Goal: Task Accomplishment & Management: Complete application form

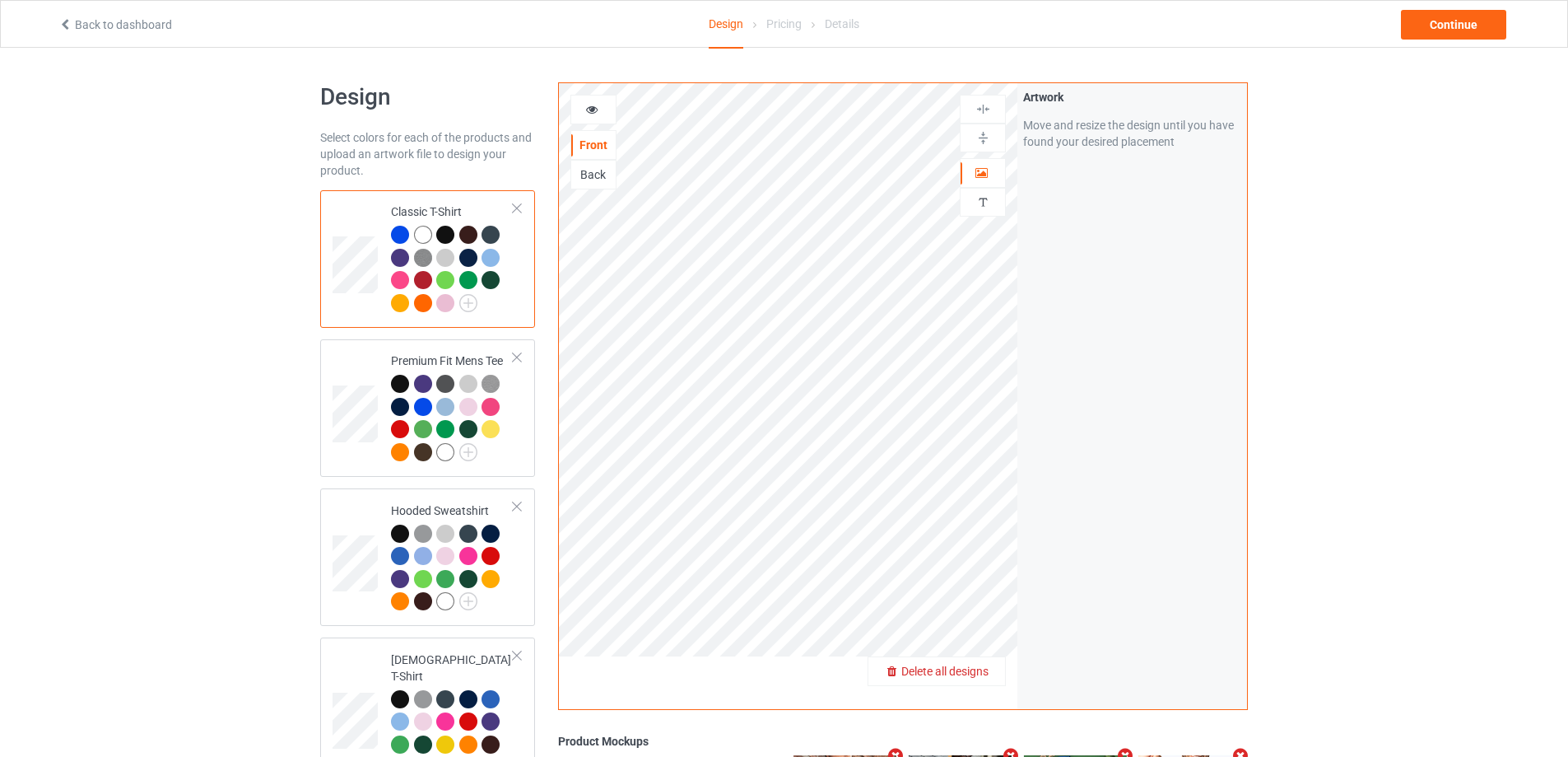
click at [993, 672] on div "Delete all designs" at bounding box center [936, 670] width 137 height 16
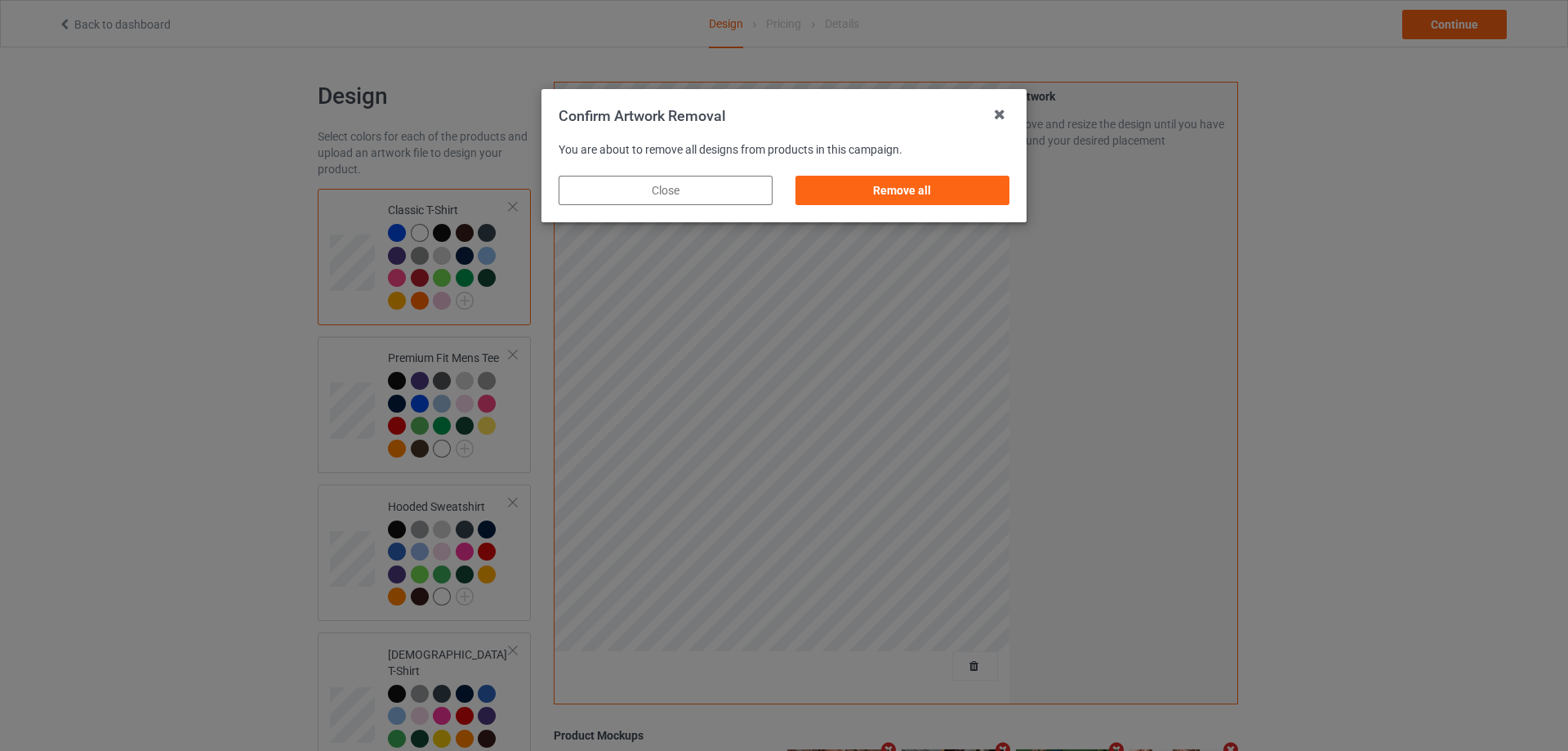
click at [1003, 210] on div "Remove all" at bounding box center [902, 190] width 237 height 52
click at [1006, 200] on div "Remove all" at bounding box center [902, 190] width 214 height 30
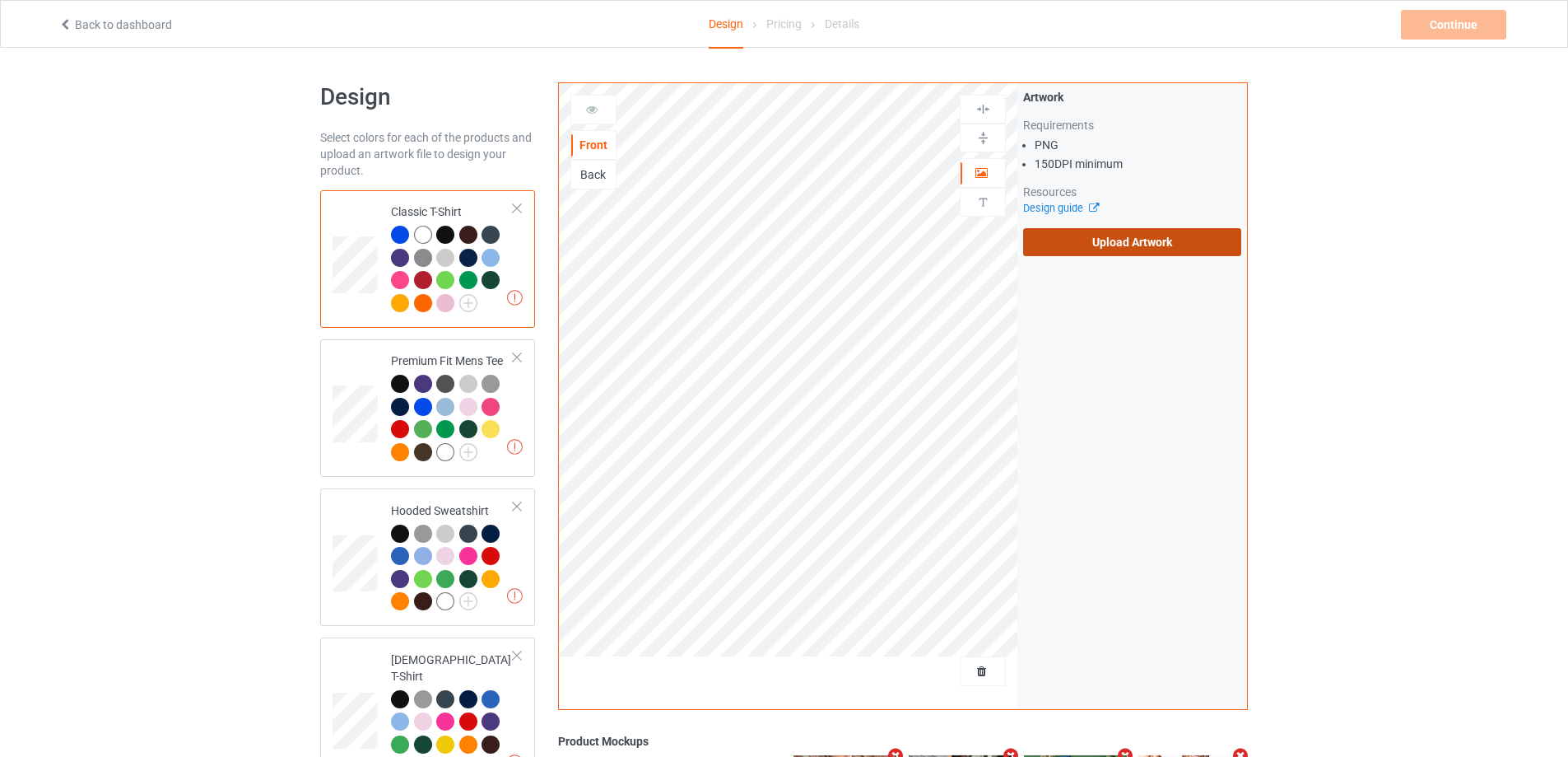
click at [1136, 235] on label "Upload Artwork" at bounding box center [1132, 242] width 218 height 28
click at [0, 0] on input "Upload Artwork" at bounding box center [0, 0] width 0 height 0
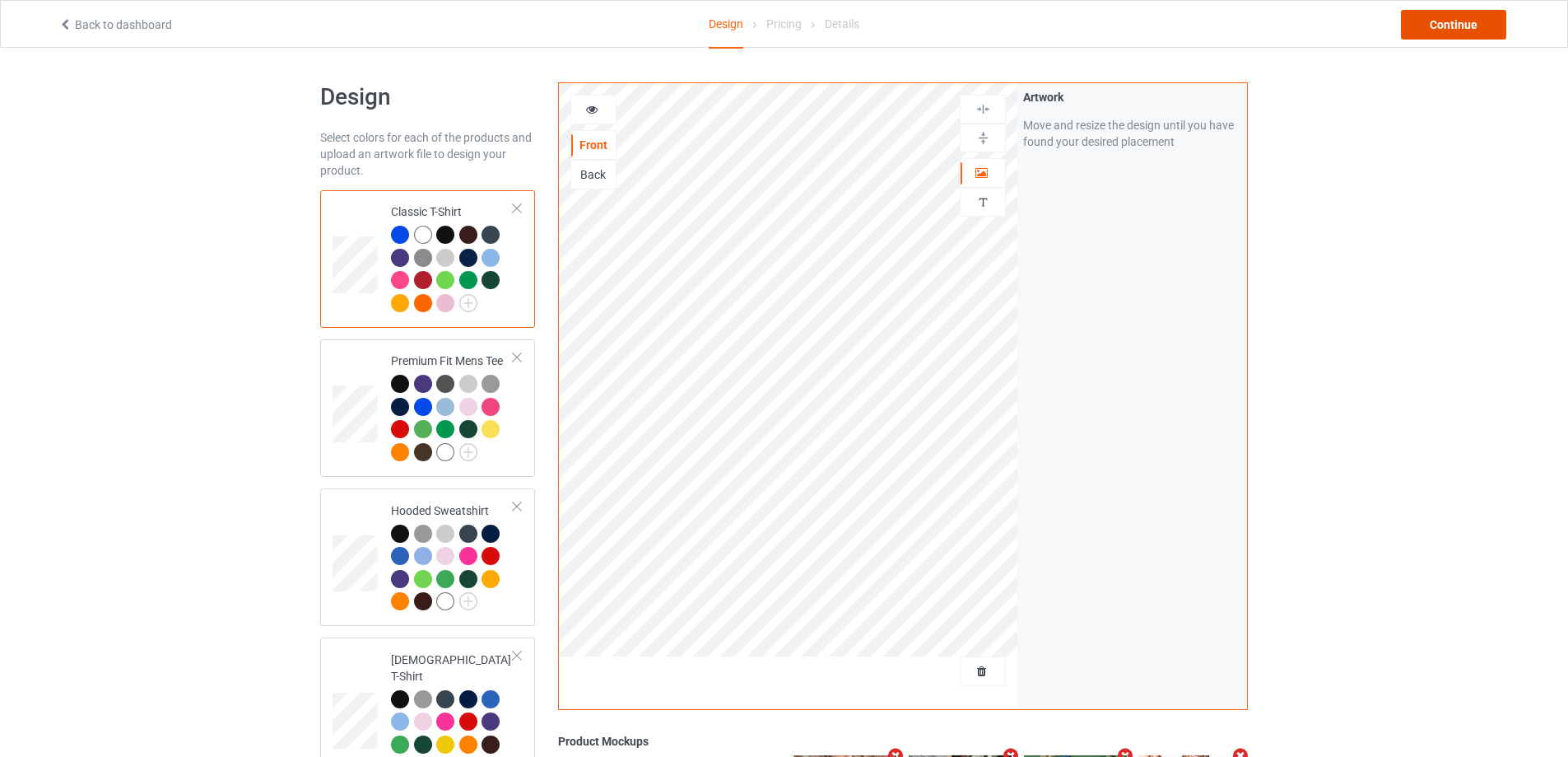
click at [1468, 30] on div "Continue" at bounding box center [1454, 25] width 106 height 30
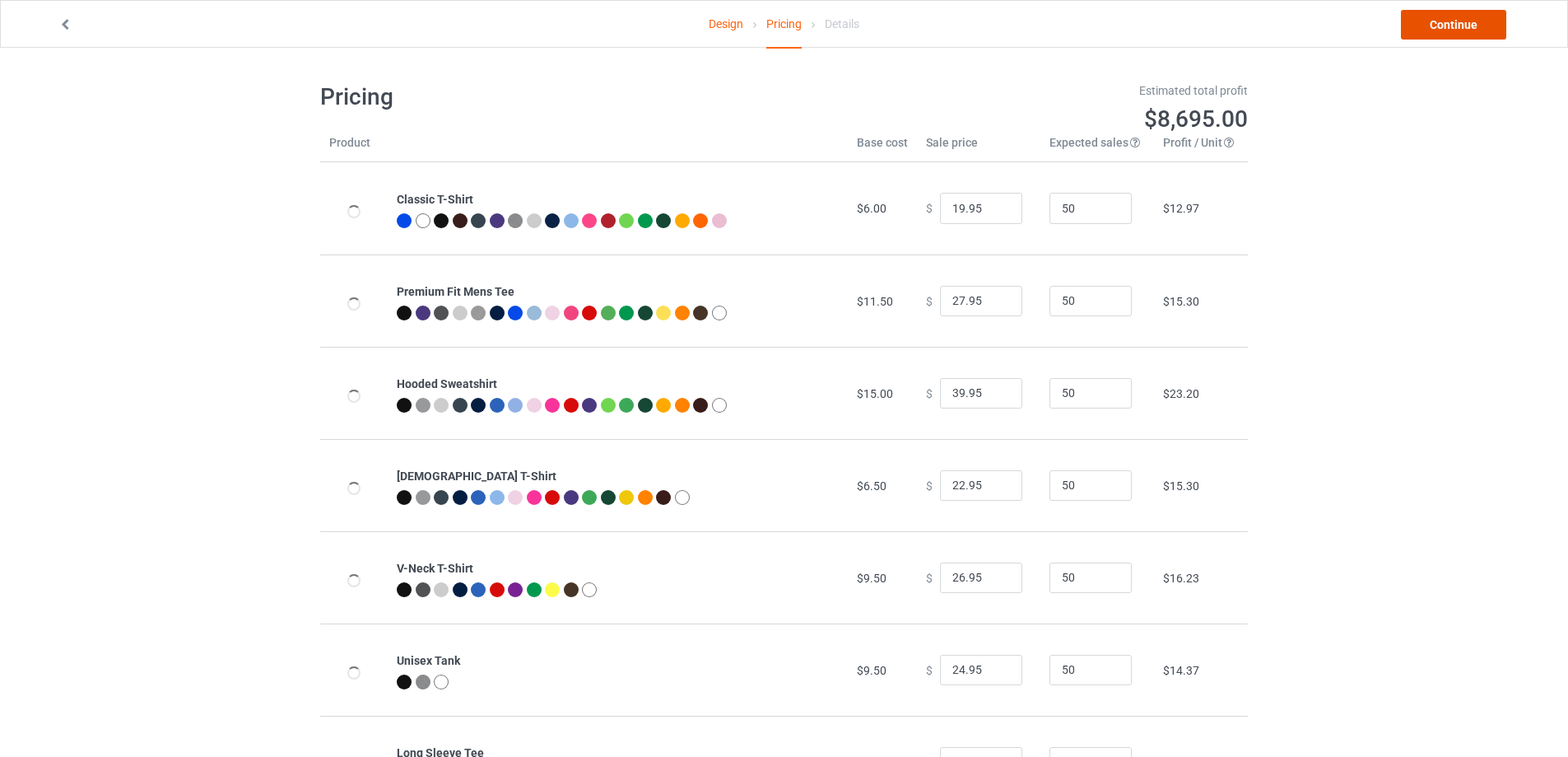
click at [1463, 33] on link "Continue" at bounding box center [1454, 25] width 106 height 30
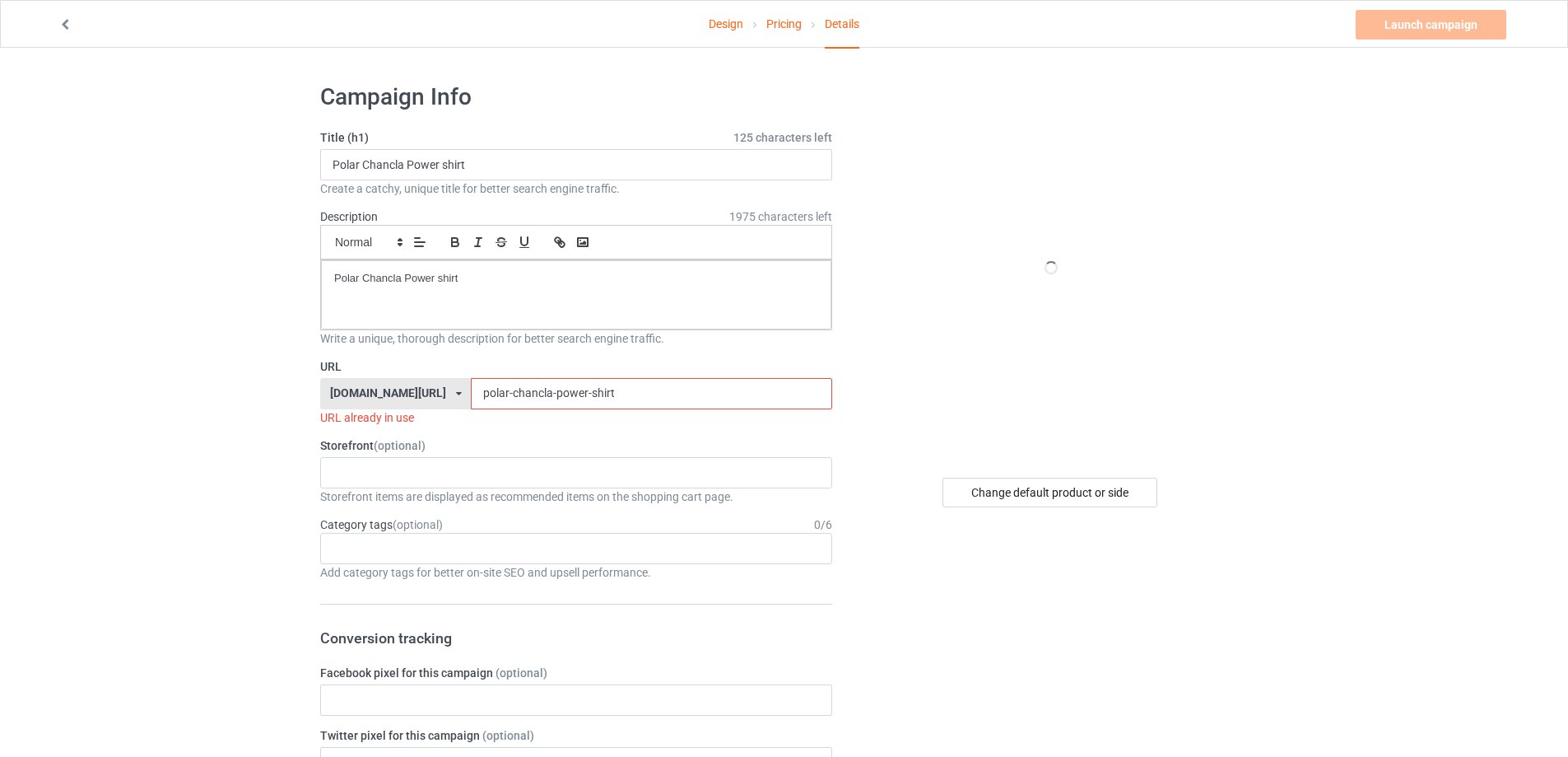
click at [784, 21] on link "Pricing" at bounding box center [784, 24] width 36 height 46
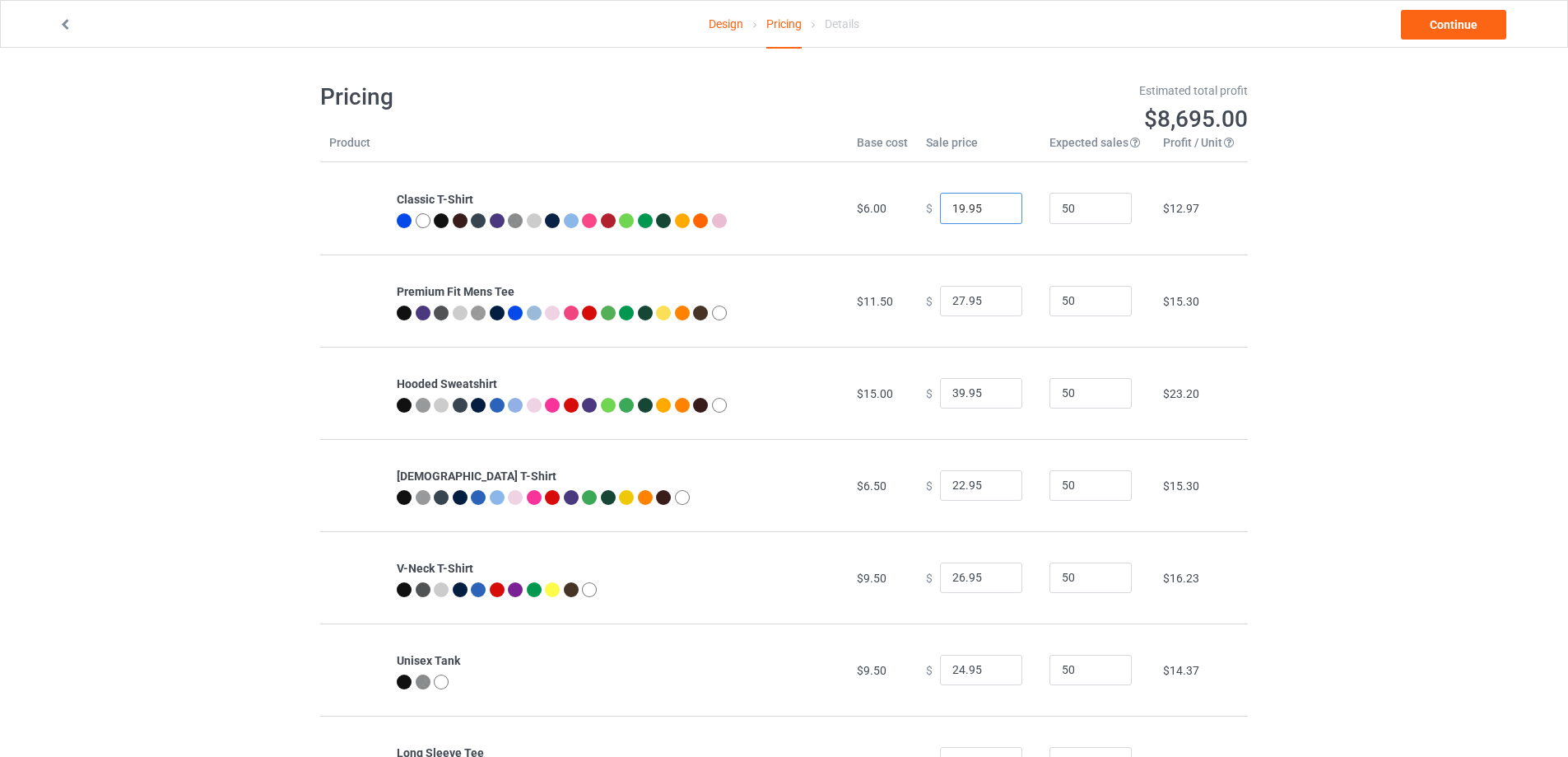
drag, startPoint x: 955, startPoint y: 211, endPoint x: 901, endPoint y: 213, distance: 54.0
click at [901, 213] on tr "Classic T-Shirt $6.00 $ 19.95 50 $12.97" at bounding box center [784, 208] width 928 height 92
type input "21.95"
click at [1472, 29] on link "Continue" at bounding box center [1454, 25] width 106 height 30
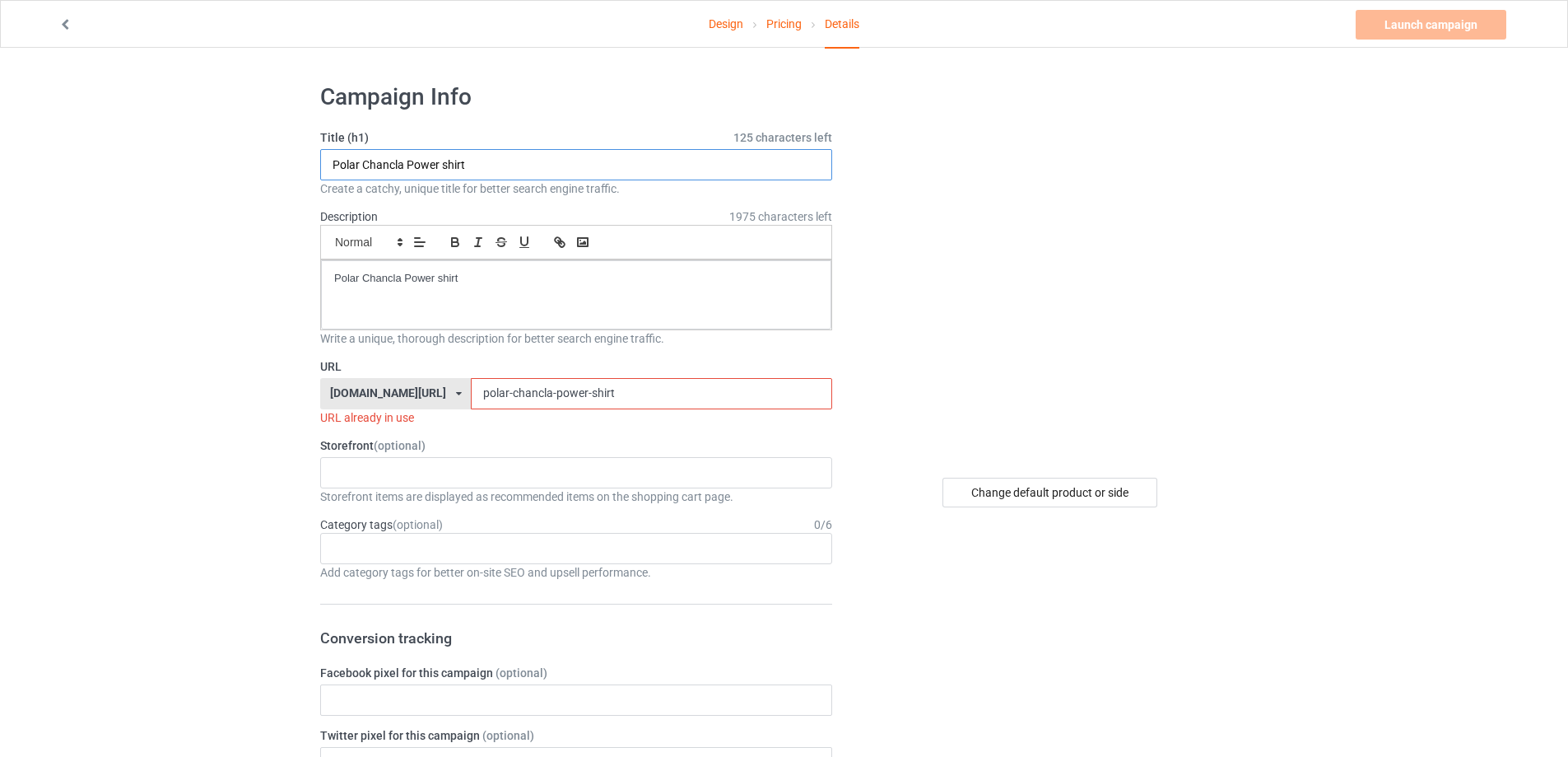
drag, startPoint x: 495, startPoint y: 147, endPoint x: 211, endPoint y: 188, distance: 286.9
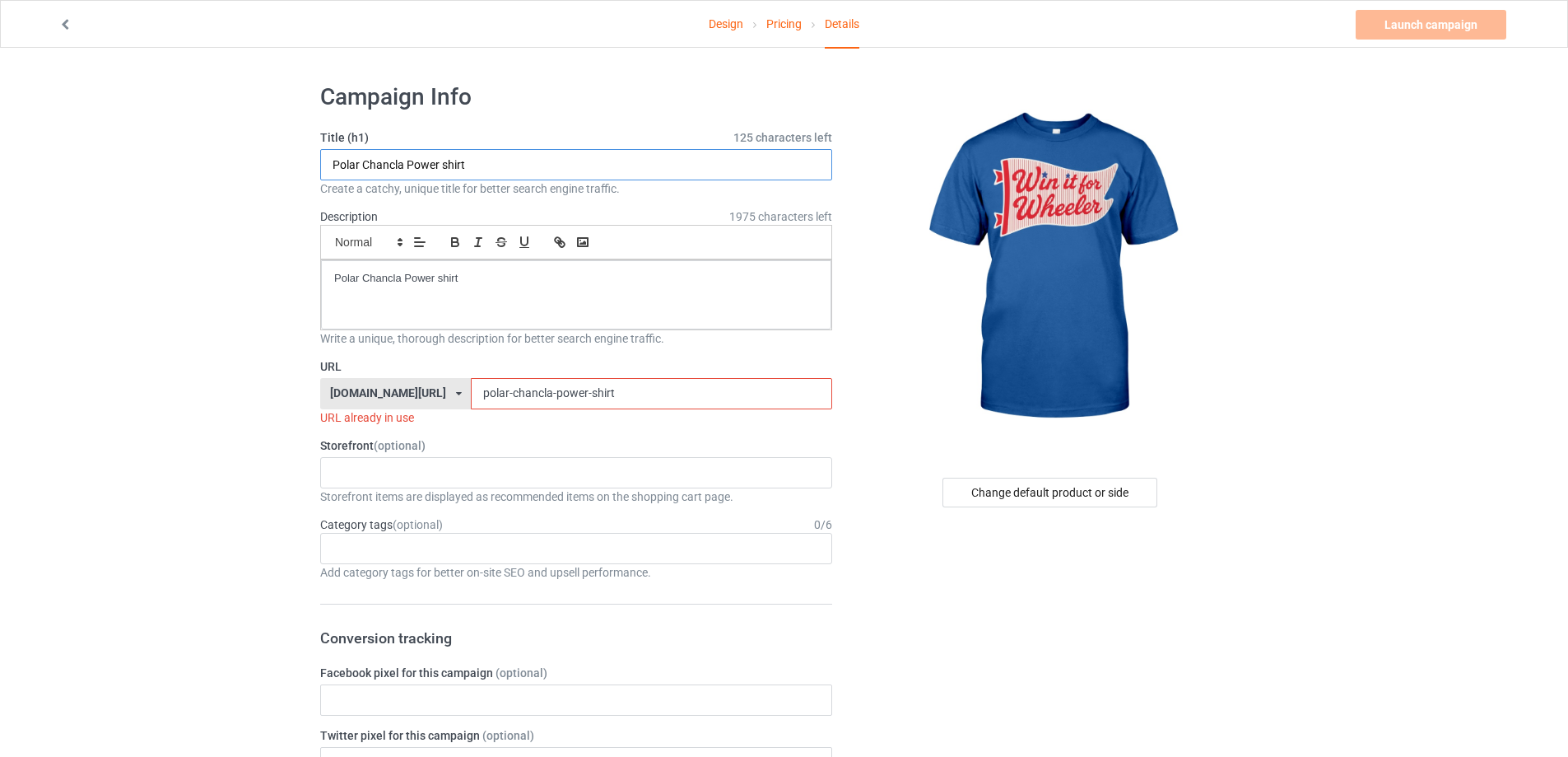
paste input "win it for wheeler comfort colors Philly"
type input "win it for wheeler comfort colors Philly shirt"
drag, startPoint x: 244, startPoint y: 290, endPoint x: 313, endPoint y: 375, distance: 109.5
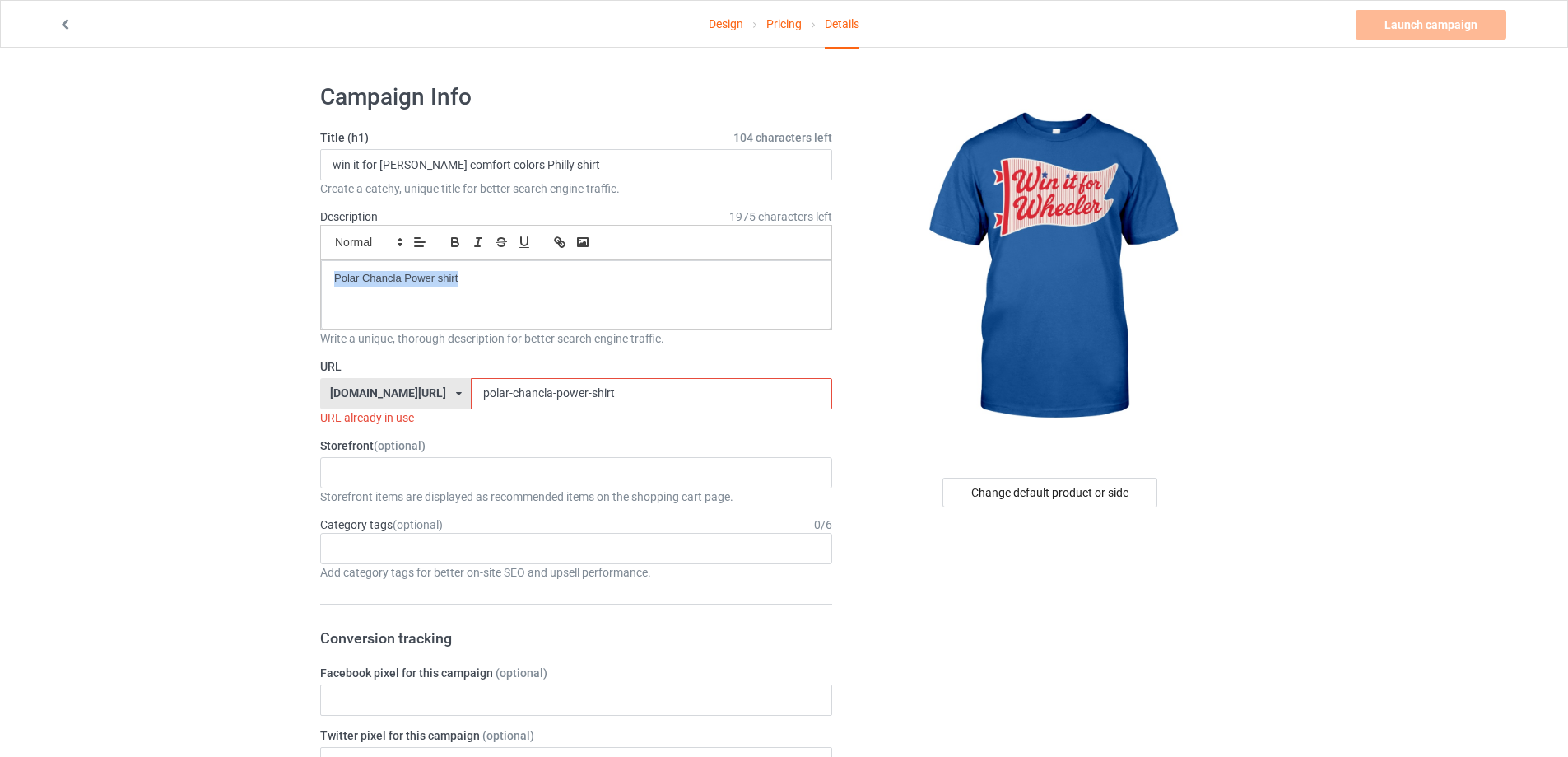
paste div
drag, startPoint x: 638, startPoint y: 393, endPoint x: 245, endPoint y: 426, distance: 394.4
paste input "win-it-for-wheeler-comfort-colors-philly"
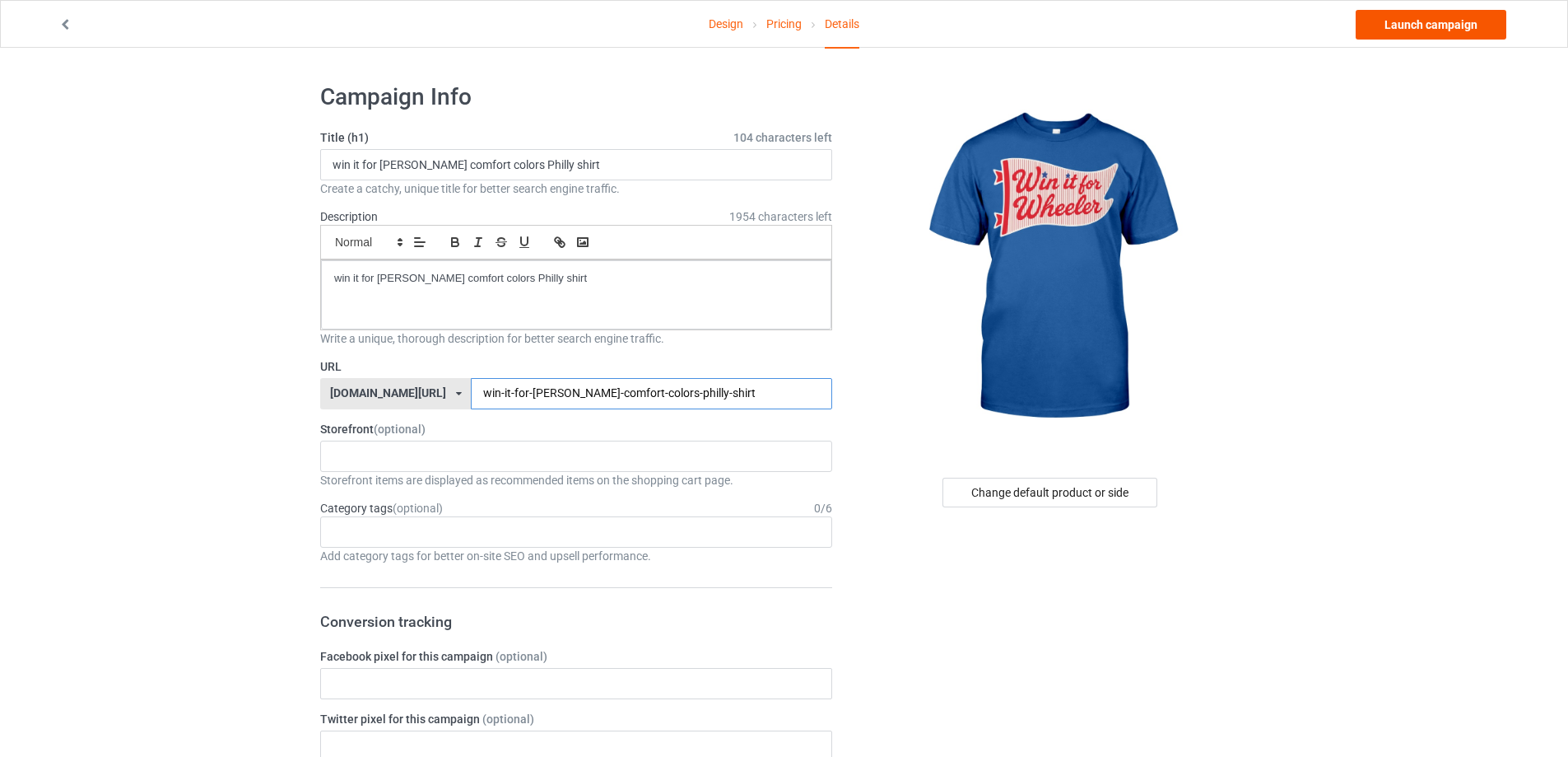
type input "win-it-for-wheeler-comfort-colors-philly-shirt"
click at [1433, 19] on link "Launch campaign" at bounding box center [1430, 25] width 151 height 30
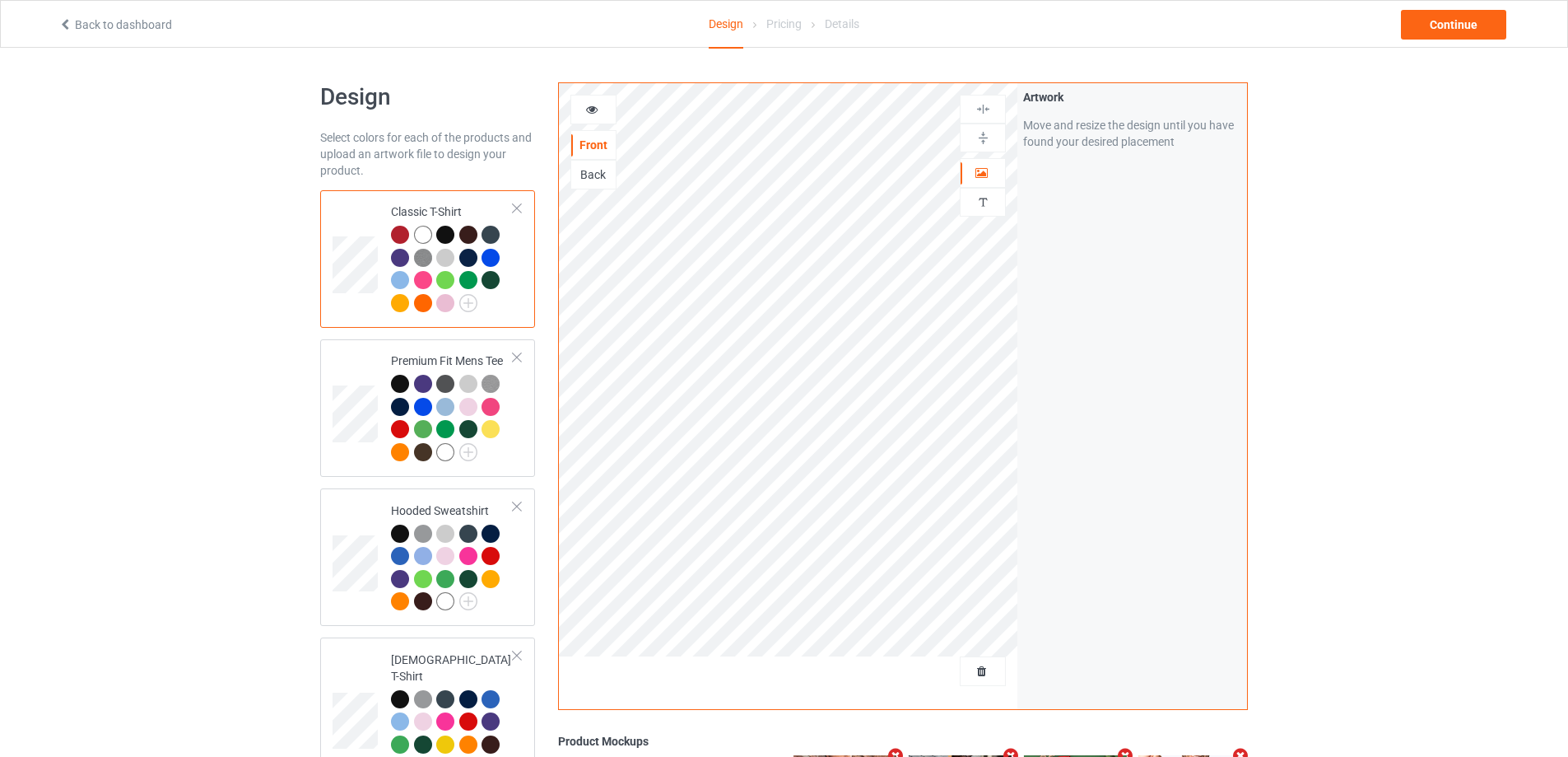
click at [998, 674] on div at bounding box center [982, 670] width 44 height 16
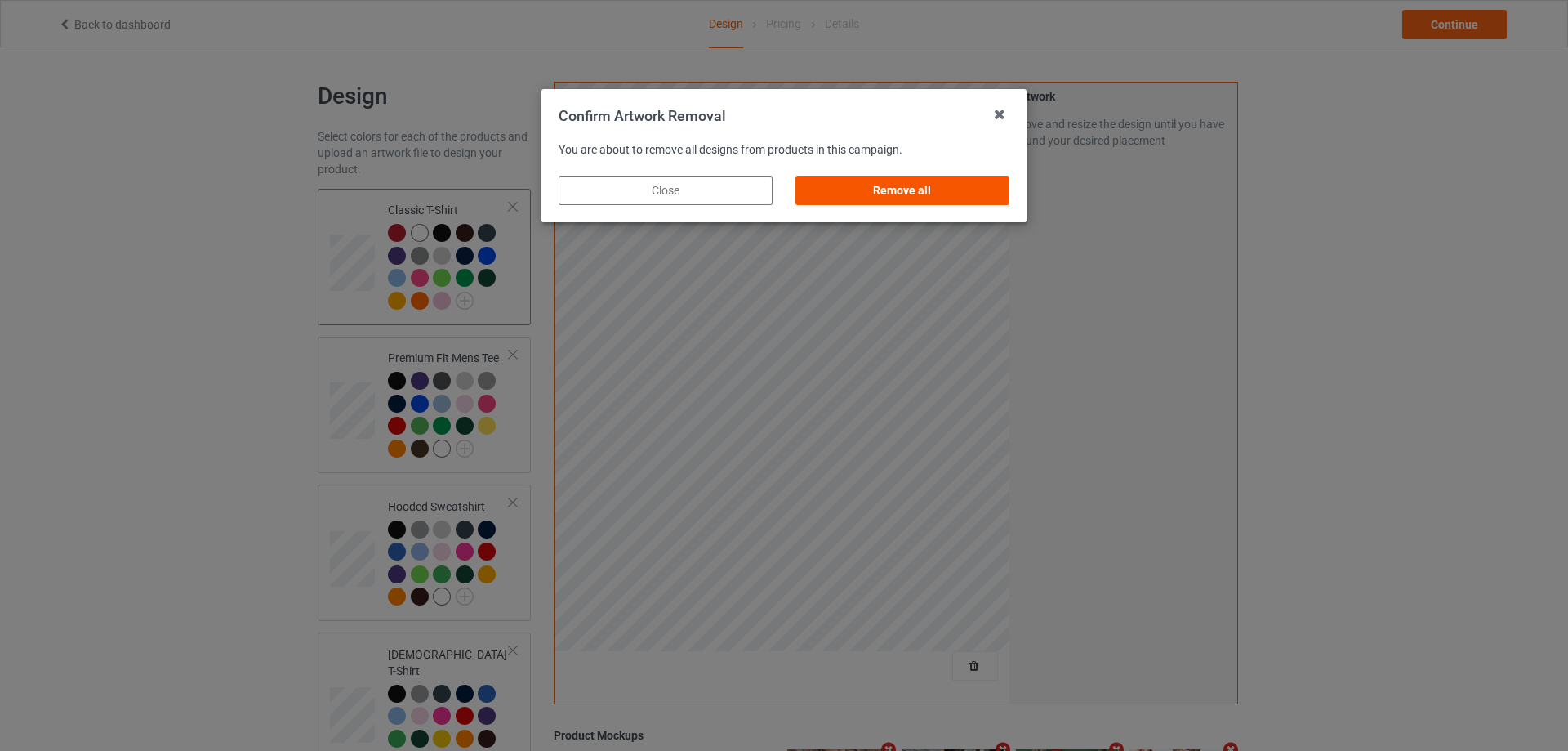
click at [964, 202] on div "Remove all" at bounding box center [902, 190] width 214 height 30
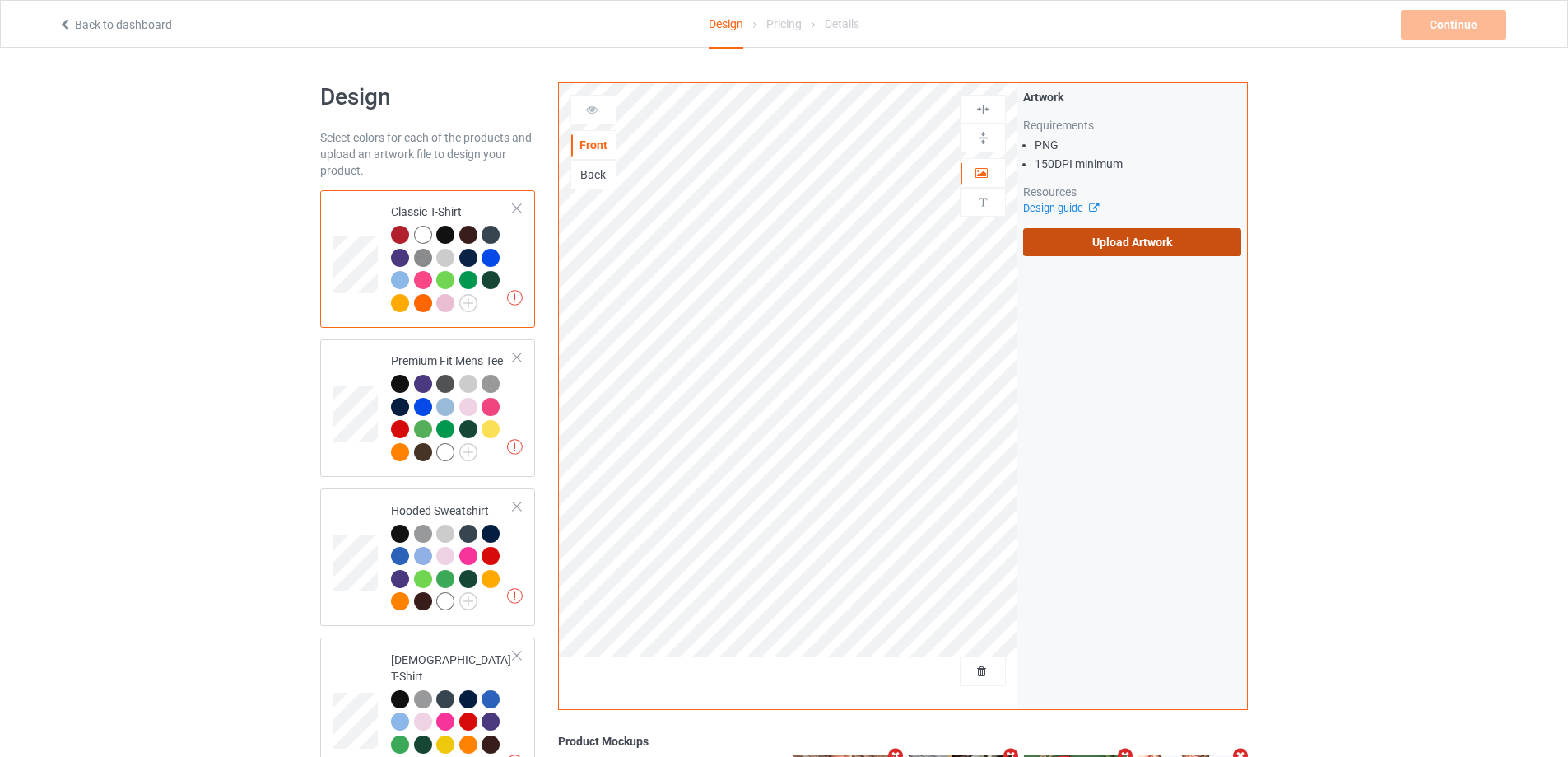
click at [1099, 236] on label "Upload Artwork" at bounding box center [1132, 242] width 218 height 28
click at [0, 0] on input "Upload Artwork" at bounding box center [0, 0] width 0 height 0
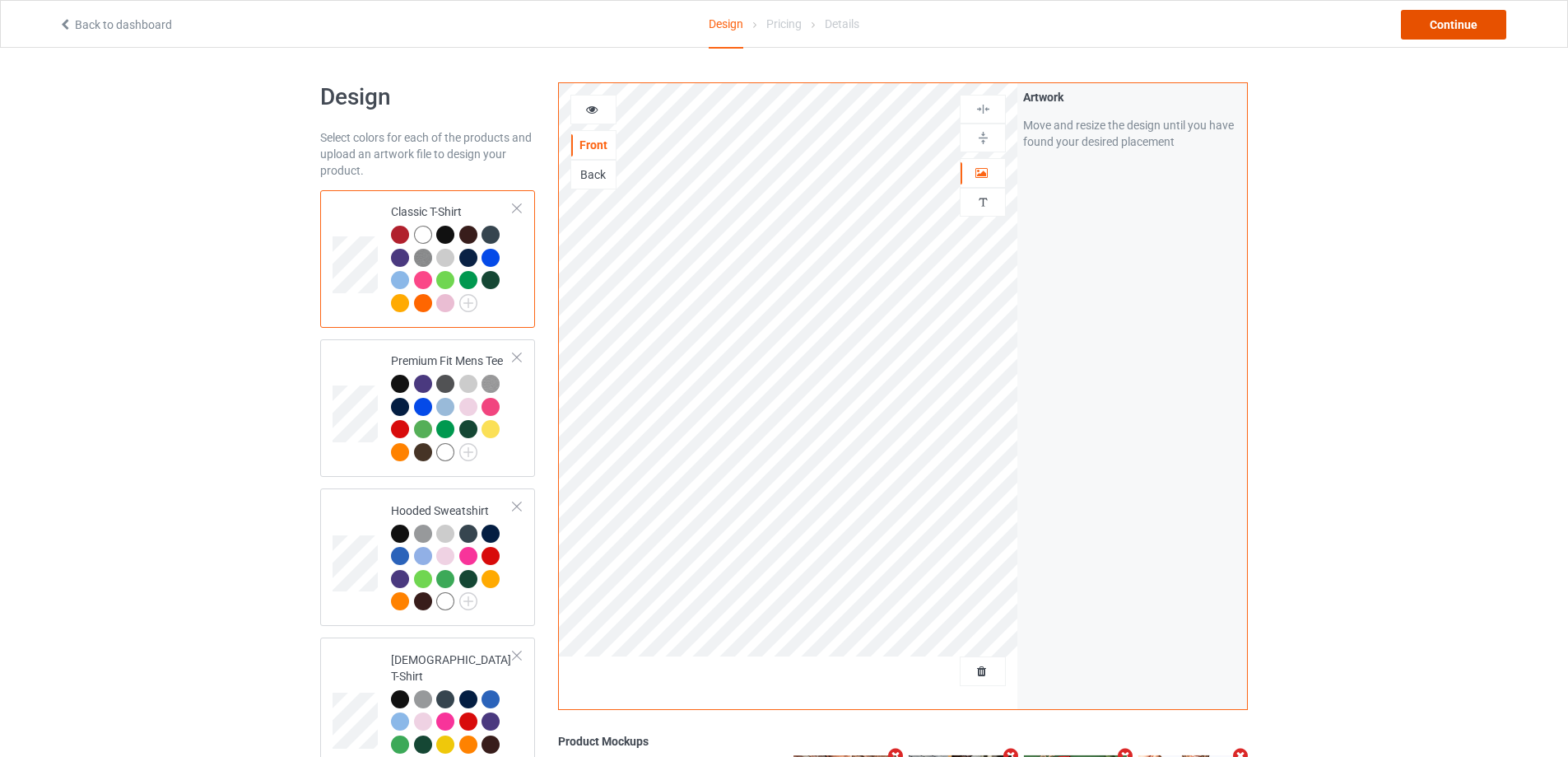
click at [1444, 14] on div "Continue" at bounding box center [1454, 25] width 106 height 30
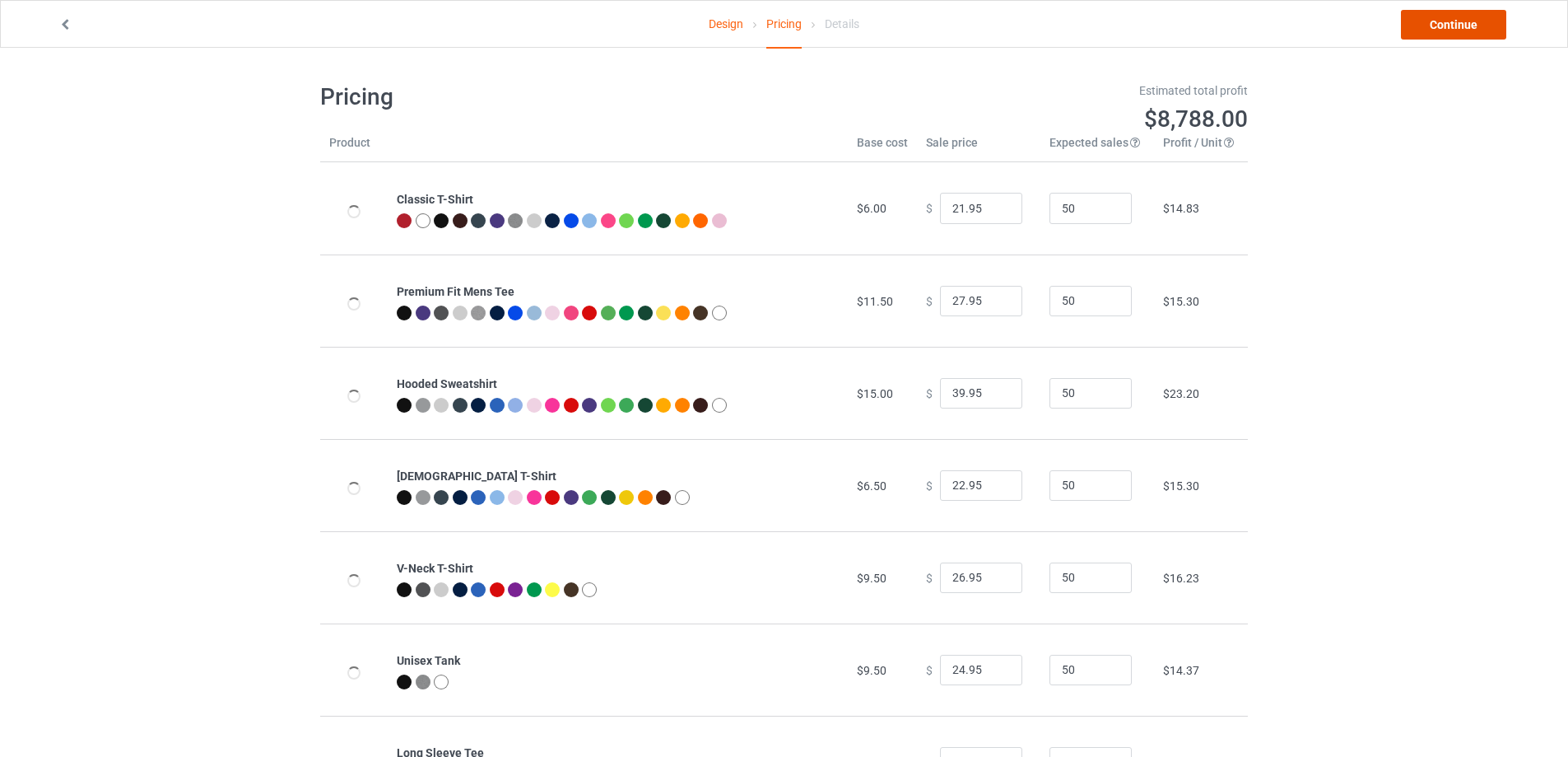
click at [1444, 18] on link "Continue" at bounding box center [1454, 25] width 106 height 30
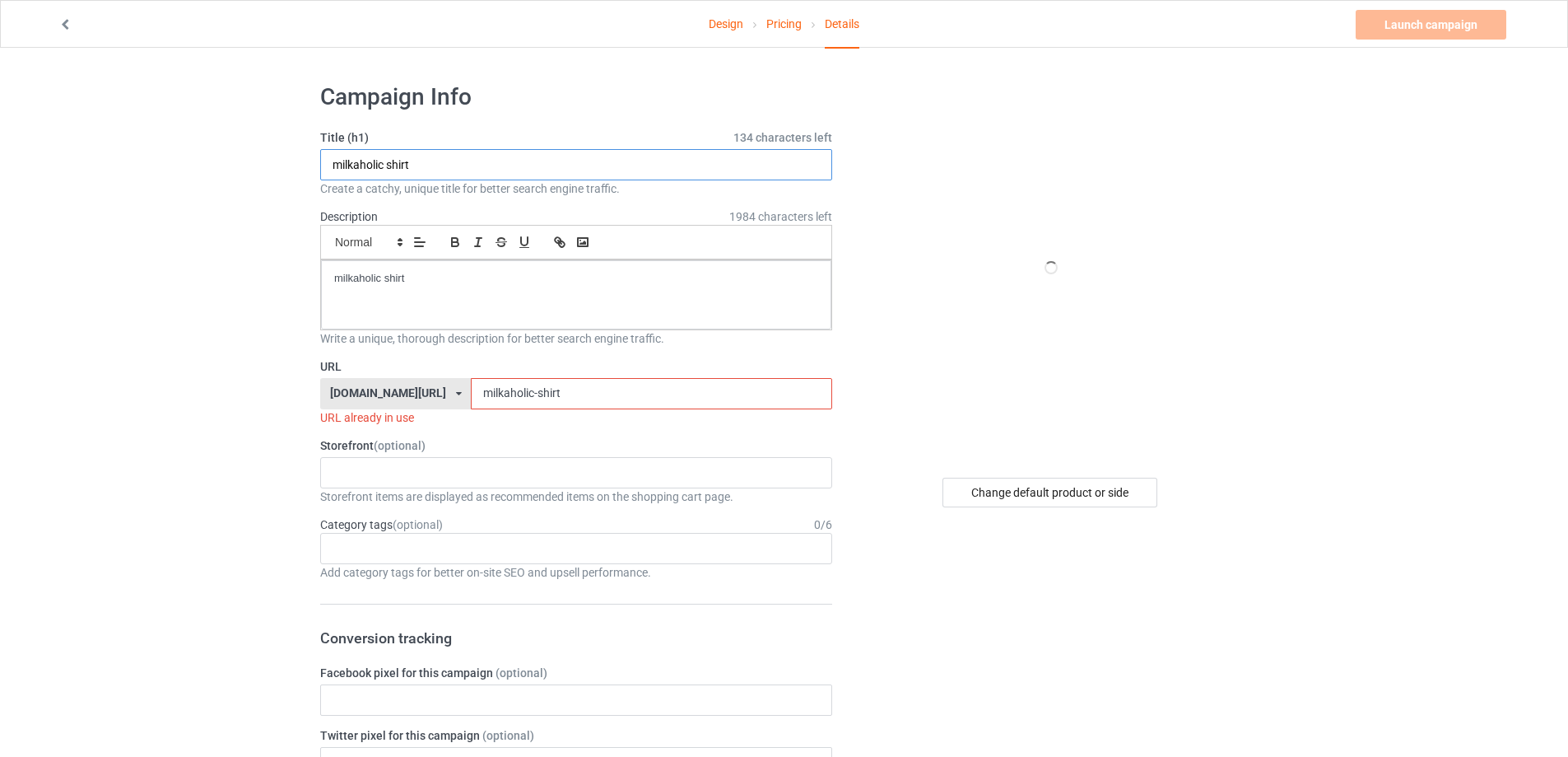
drag, startPoint x: 186, startPoint y: 182, endPoint x: 466, endPoint y: 281, distance: 297.0
paste input "The Surfrajettes Wave Logo"
type input "The Surfrajettes Wave Logo shirt"
drag, startPoint x: 470, startPoint y: 281, endPoint x: 177, endPoint y: 267, distance: 293.3
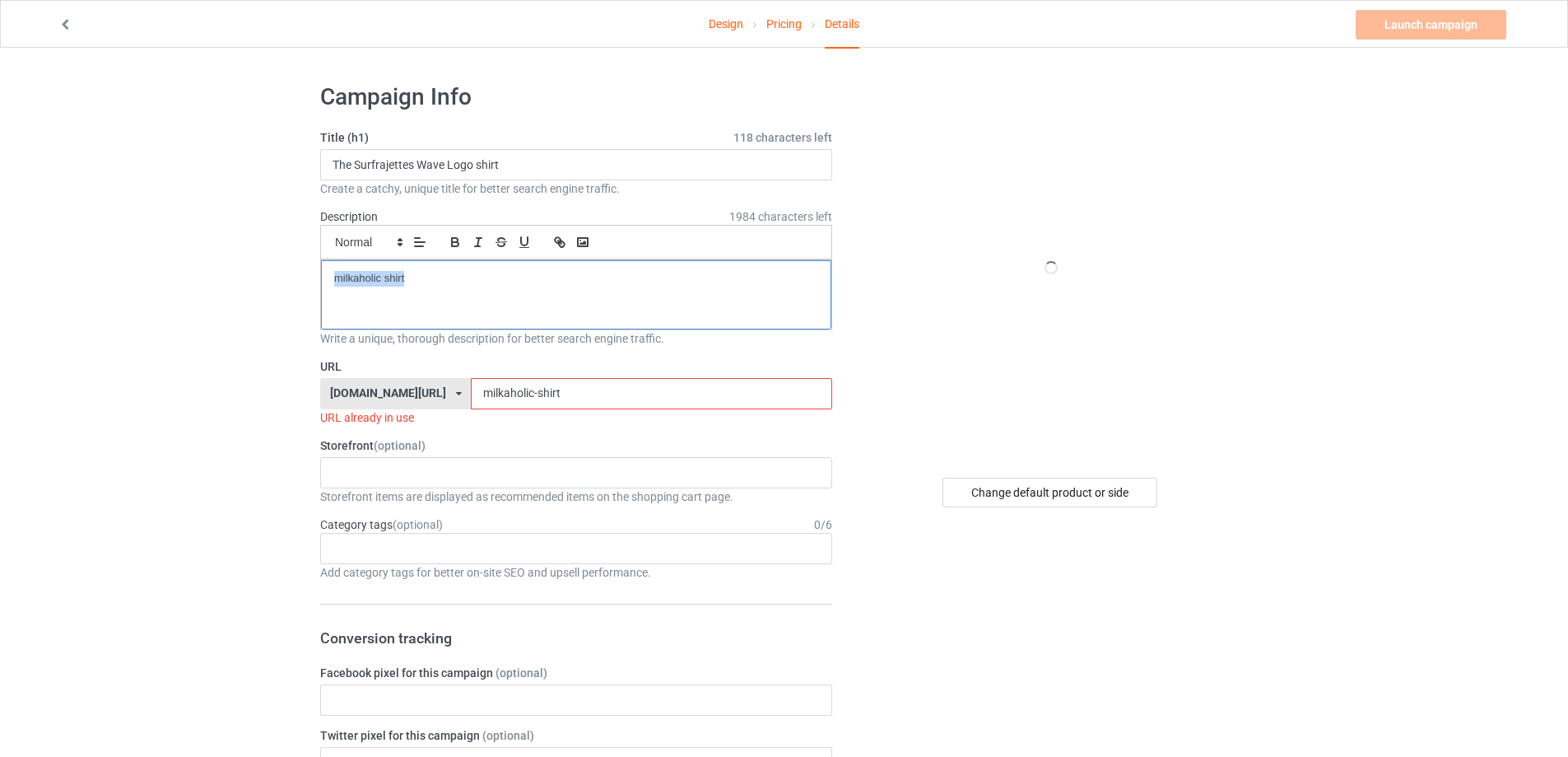
paste div
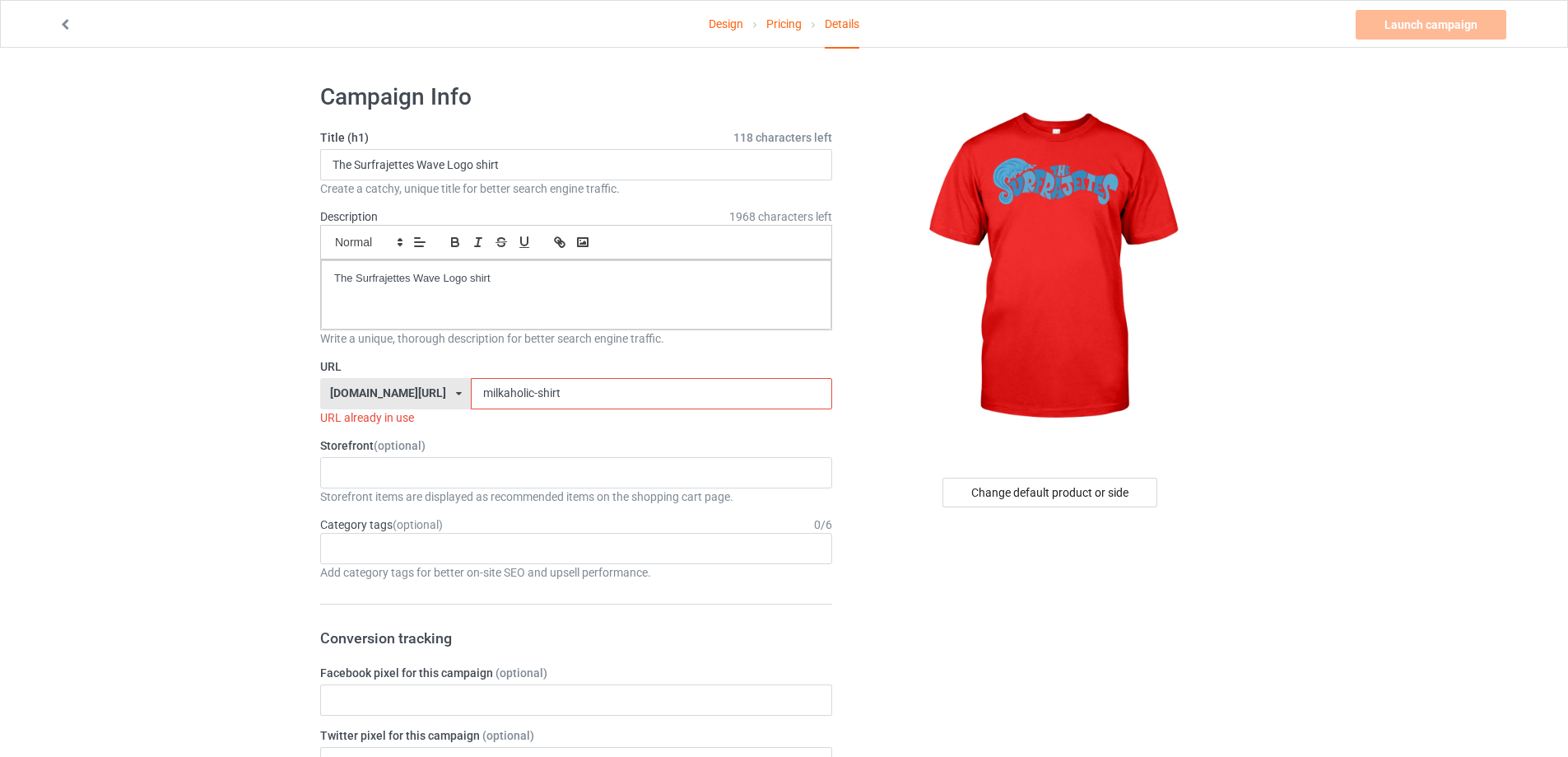
click at [392, 408] on div "[DOMAIN_NAME][URL] [DOMAIN_NAME][URL] [DOMAIN_NAME][URL] 5cd2f964b197f721e1cad2…" at bounding box center [575, 393] width 512 height 32
paste input "the-surfrajettes-wave-logo-t"
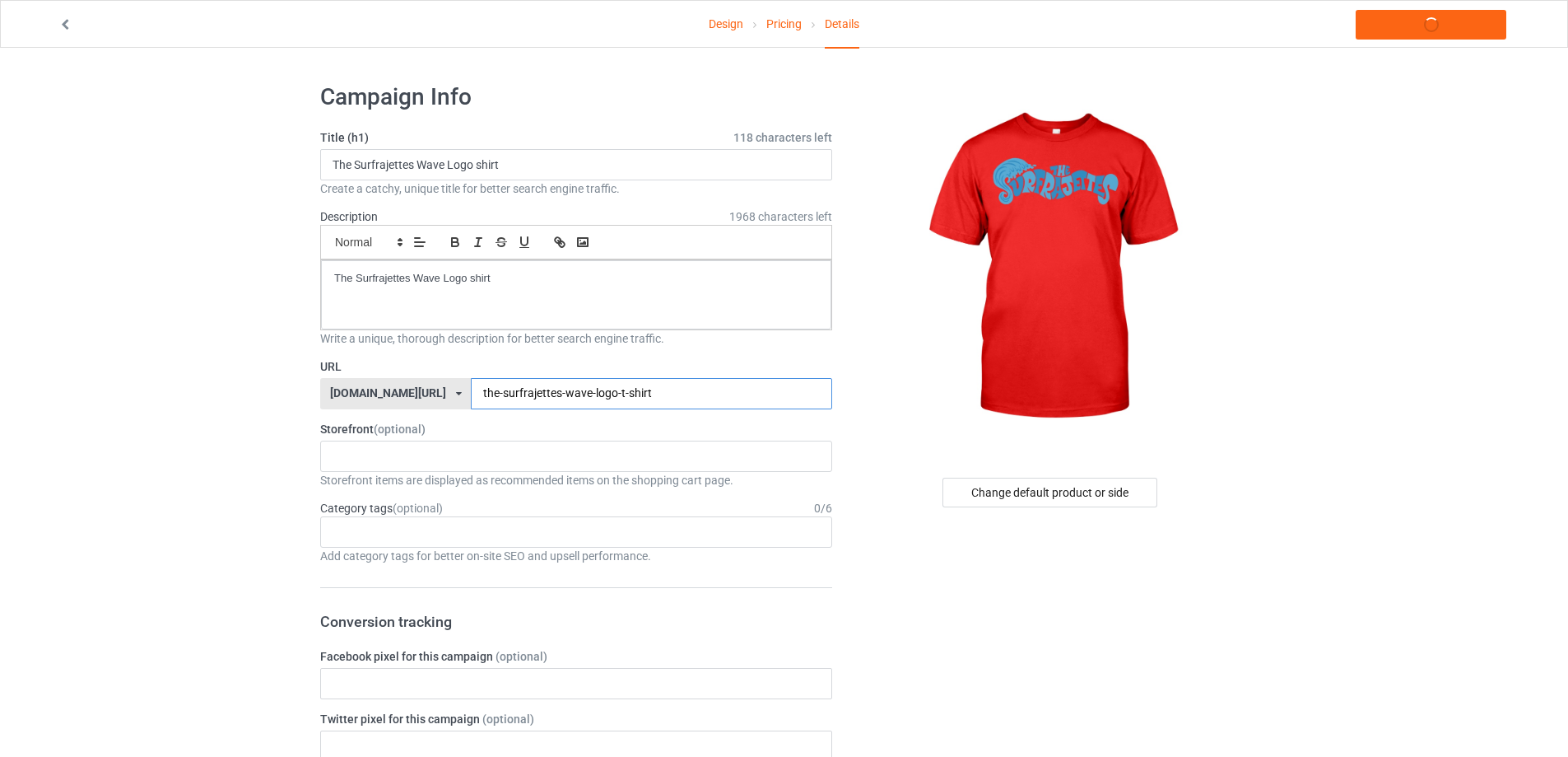
drag, startPoint x: 579, startPoint y: 394, endPoint x: 622, endPoint y: 435, distance: 59.4
click at [579, 396] on input "the-surfrajettes-wave-logo-t-shirt" at bounding box center [650, 393] width 360 height 32
type input "the-surfrajettes-wave-logo-shirt"
click at [1405, 31] on link "Launch campaign" at bounding box center [1430, 25] width 151 height 30
